Goal: Browse casually: Explore the website without a specific task or goal

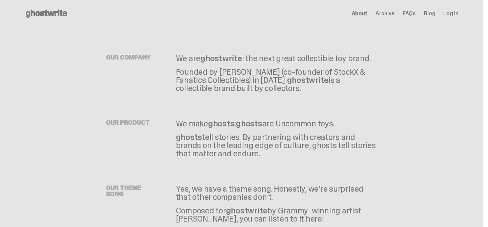
click at [395, 15] on span "Archive" at bounding box center [385, 13] width 19 height 5
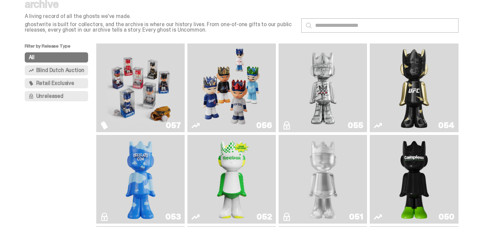
scroll to position [34, 0]
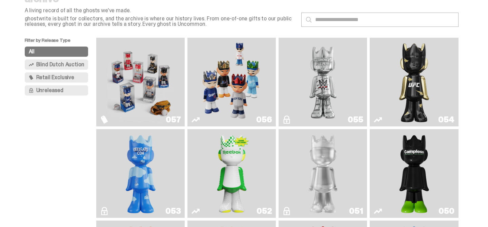
click at [140, 84] on img "Game Face (2025)" at bounding box center [140, 81] width 66 height 83
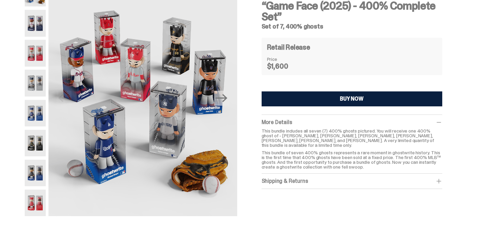
scroll to position [48, 0]
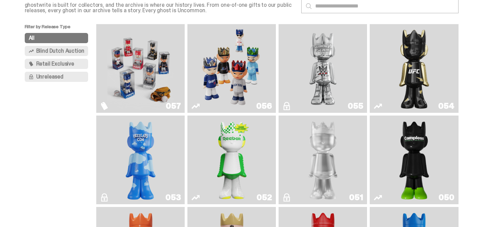
scroll to position [34, 0]
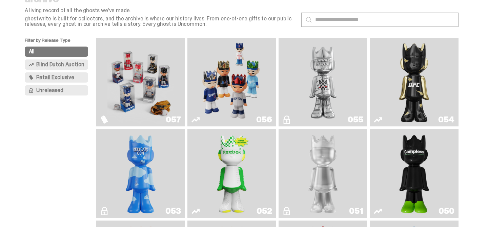
click at [216, 65] on img "Game Face (2025)" at bounding box center [232, 81] width 66 height 83
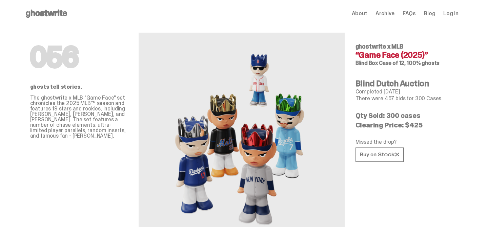
scroll to position [34, 0]
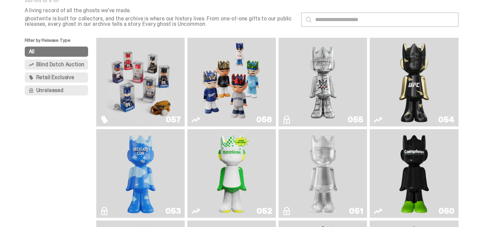
click at [311, 78] on img "I Was There SummerSlam" at bounding box center [323, 81] width 66 height 83
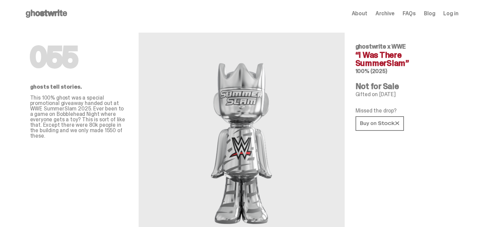
scroll to position [34, 0]
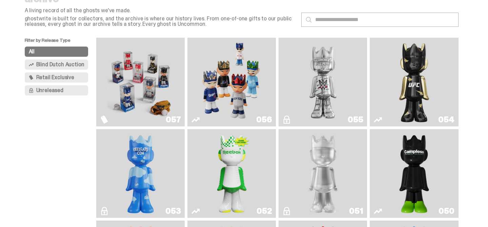
click at [431, 70] on img "Ruby" at bounding box center [414, 81] width 36 height 83
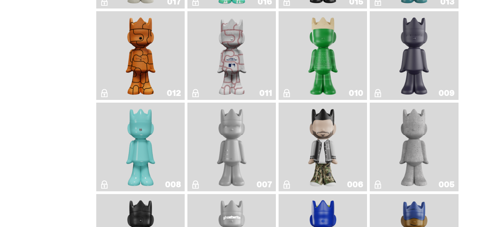
scroll to position [1179, 0]
